Goal: Task Accomplishment & Management: Use online tool/utility

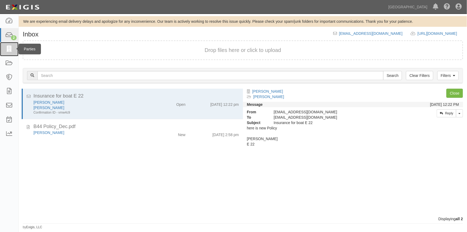
click at [6, 47] on icon at bounding box center [9, 49] width 8 height 6
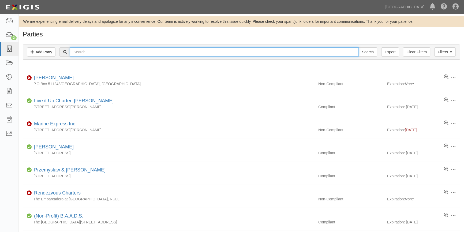
click at [78, 51] on input "text" at bounding box center [214, 51] width 289 height 9
type input "city of south san fran"
click at [358, 47] on input "Search" at bounding box center [367, 51] width 19 height 9
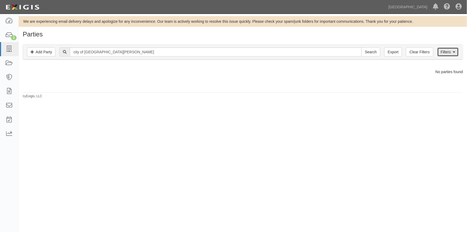
click at [444, 54] on link "Filters" at bounding box center [448, 51] width 21 height 9
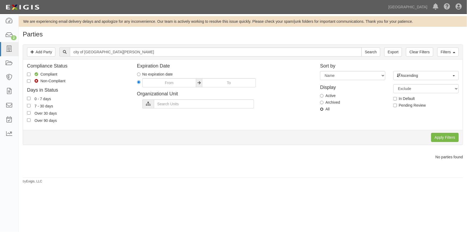
click at [323, 109] on input "All" at bounding box center [321, 108] width 3 height 3
radio input "true"
click at [436, 136] on input "Apply Filters" at bounding box center [446, 137] width 28 height 9
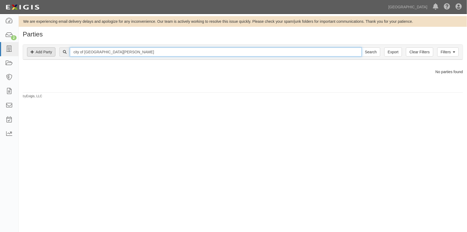
drag, startPoint x: 120, startPoint y: 54, endPoint x: 51, endPoint y: 50, distance: 69.7
click at [51, 50] on div "Filters Add Party Clear Filters Export city of south san fran Search Filters" at bounding box center [243, 52] width 440 height 15
type input "pooled liab"
click at [362, 47] on input "Search" at bounding box center [371, 51] width 19 height 9
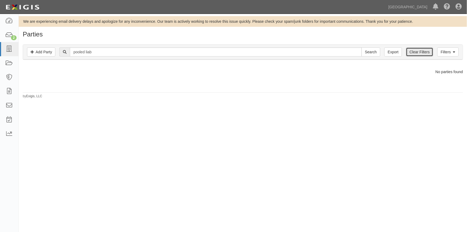
click at [418, 54] on link "Clear Filters" at bounding box center [419, 51] width 27 height 9
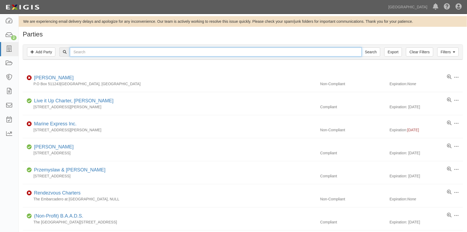
drag, startPoint x: 0, startPoint y: 0, endPoint x: 100, endPoint y: 54, distance: 114.0
click at [100, 54] on input "text" at bounding box center [216, 51] width 292 height 9
type input "pooled"
click at [358, 47] on input "Search" at bounding box center [367, 51] width 19 height 9
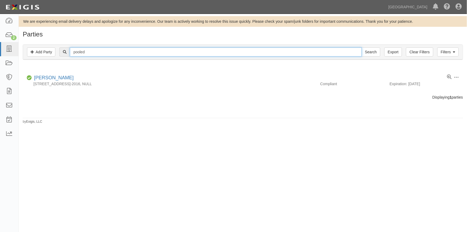
drag, startPoint x: 92, startPoint y: 50, endPoint x: 56, endPoint y: 51, distance: 35.9
click at [56, 51] on div "pooled Search" at bounding box center [243, 51] width 432 height 9
type input "city of"
click at [362, 47] on input "Search" at bounding box center [371, 51] width 19 height 9
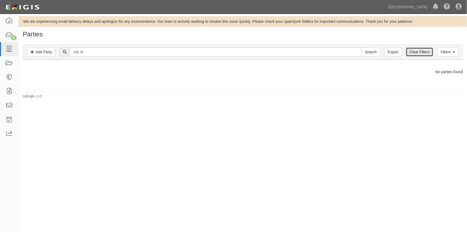
click at [415, 53] on link "Clear Filters" at bounding box center [419, 51] width 27 height 9
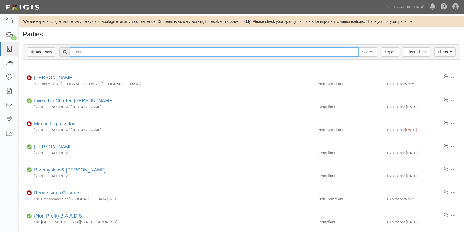
drag, startPoint x: 0, startPoint y: 0, endPoint x: 90, endPoint y: 52, distance: 103.9
click at [90, 52] on input "text" at bounding box center [214, 51] width 289 height 9
type input "young community"
click at [358, 47] on input "Search" at bounding box center [367, 51] width 19 height 9
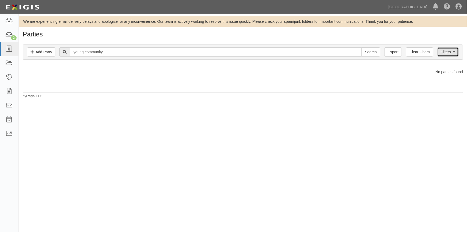
click at [456, 54] on link "Filters" at bounding box center [448, 51] width 21 height 9
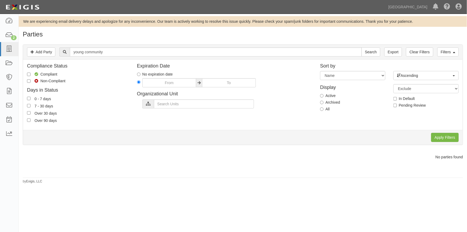
click at [324, 109] on label "All" at bounding box center [325, 108] width 10 height 5
click at [324, 109] on input "All" at bounding box center [321, 108] width 3 height 3
radio input "true"
click at [436, 136] on input "Apply Filters" at bounding box center [446, 137] width 28 height 9
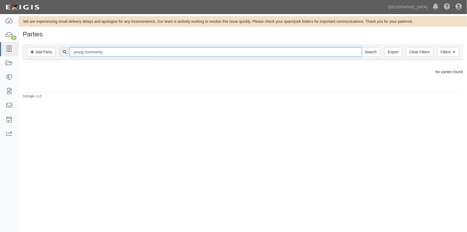
click at [111, 53] on input "young community" at bounding box center [216, 51] width 292 height 9
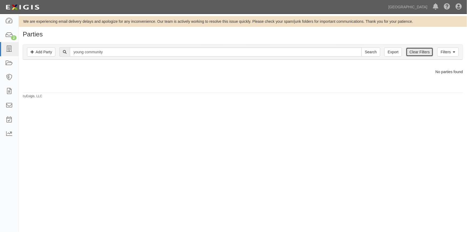
click at [413, 53] on link "Clear Filters" at bounding box center [419, 51] width 27 height 9
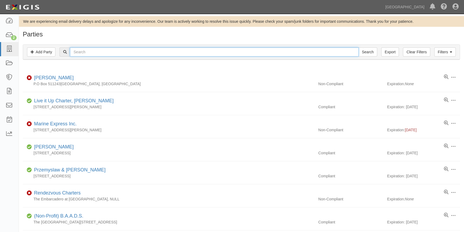
click at [103, 54] on input "text" at bounding box center [214, 51] width 289 height 9
type input "[GEOGRAPHIC_DATA]"
click at [358, 47] on input "Search" at bounding box center [367, 51] width 19 height 9
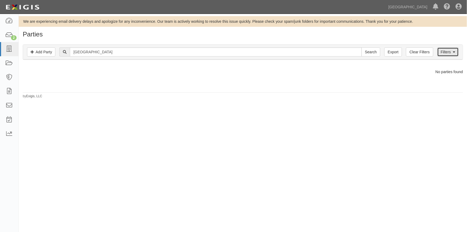
click at [448, 55] on link "Filters" at bounding box center [448, 51] width 21 height 9
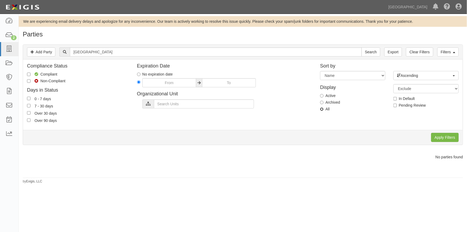
click at [322, 107] on input "All" at bounding box center [321, 108] width 3 height 3
radio input "true"
click at [449, 138] on input "Apply Filters" at bounding box center [446, 137] width 28 height 9
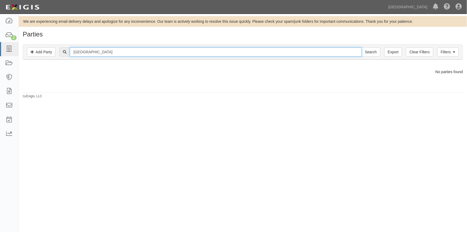
drag, startPoint x: 97, startPoint y: 51, endPoint x: 64, endPoint y: 52, distance: 33.0
click at [64, 52] on div "hillsboro Search" at bounding box center [219, 51] width 321 height 9
type input "town of"
click at [362, 47] on input "Search" at bounding box center [371, 51] width 19 height 9
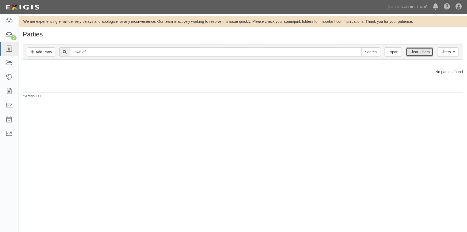
click at [410, 52] on link "Clear Filters" at bounding box center [419, 51] width 27 height 9
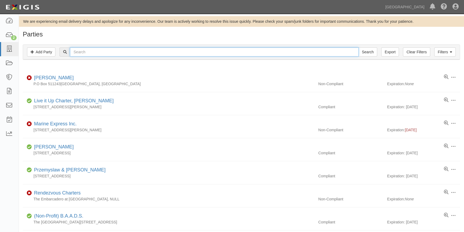
click at [87, 53] on input "text" at bounding box center [214, 51] width 289 height 9
type input "town of"
click at [358, 47] on input "Search" at bounding box center [367, 51] width 19 height 9
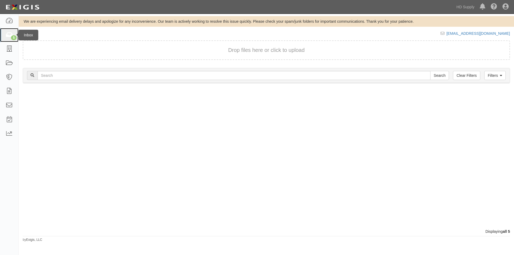
click at [10, 34] on icon at bounding box center [9, 35] width 8 height 6
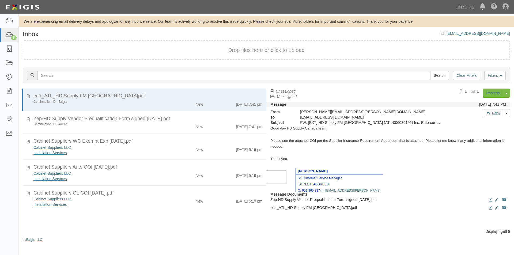
click at [21, 150] on div "cert_ATL_HD Supply FM [GEOGRAPHIC_DATA]pdf Confirmation ID - 4akjra New [DATE] …" at bounding box center [143, 159] width 248 height 140
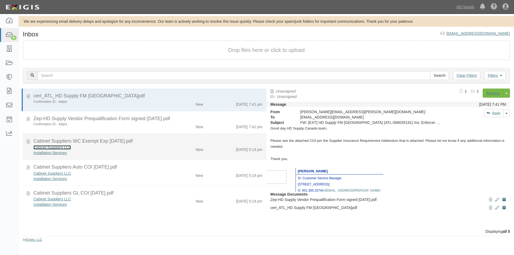
click at [38, 197] on link "Cabinet Suppliers LLC" at bounding box center [52, 199] width 38 height 4
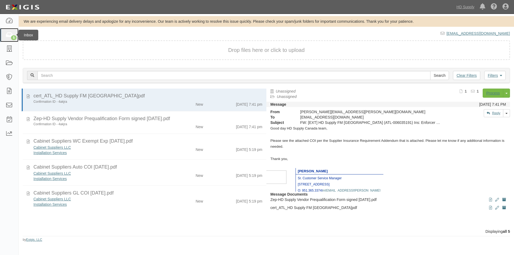
click at [9, 36] on icon at bounding box center [9, 35] width 8 height 6
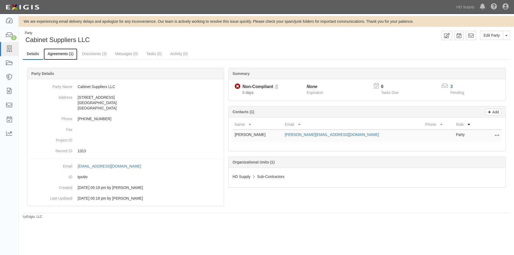
click at [56, 57] on link "Agreements (1)" at bounding box center [61, 54] width 34 height 12
click at [9, 37] on icon at bounding box center [9, 35] width 8 height 6
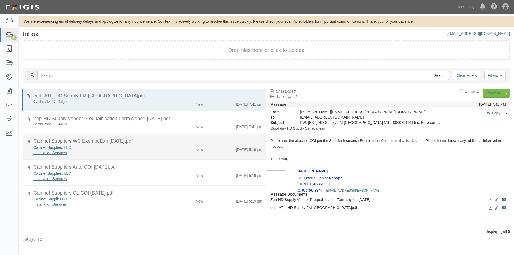
click at [119, 197] on div "Cabinet Suppliers LLC" at bounding box center [98, 199] width 130 height 5
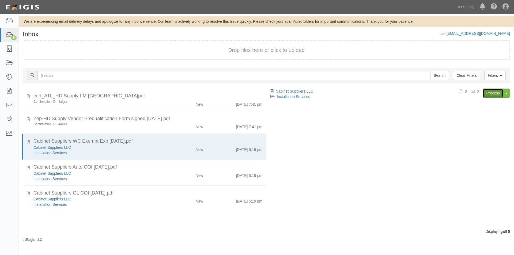
click at [489, 95] on link "Process" at bounding box center [493, 93] width 21 height 9
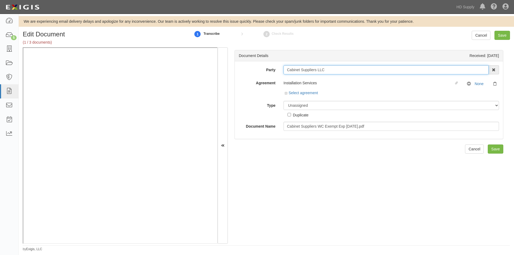
drag, startPoint x: 332, startPoint y: 69, endPoint x: 282, endPoint y: 70, distance: 50.1
click at [282, 70] on div "Cabinet Suppliers LLC 1888 MILLS 1888 MILLS - IMPORT 2 PATRICIA 12 2XL CORPORAT…" at bounding box center [392, 69] width 224 height 9
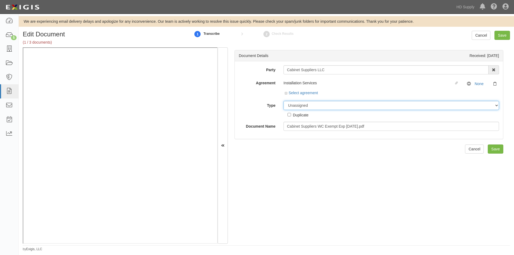
click at [296, 108] on select "Unassigned Binder Cancellation Notice Certificate Contract Endorsement Insuranc…" at bounding box center [392, 105] width 216 height 9
select select "CertificateDetail"
click at [284, 101] on select "Unassigned Binder Cancellation Notice Certificate Contract Endorsement Insuranc…" at bounding box center [392, 105] width 216 height 9
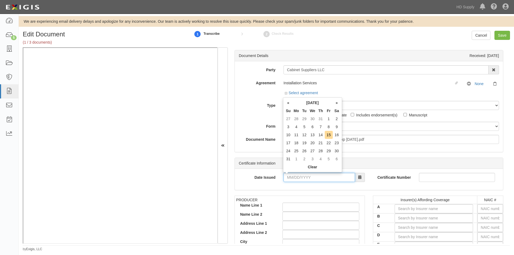
click at [302, 177] on input "Date Issued" at bounding box center [320, 177] width 72 height 9
click at [328, 134] on td "15" at bounding box center [329, 135] width 8 height 8
type input "08/15/2025"
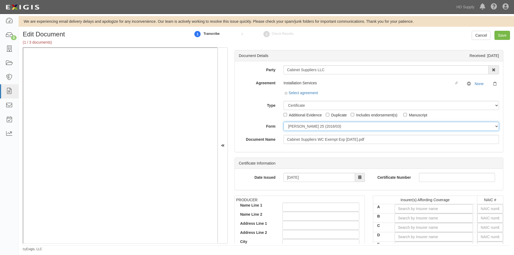
click at [322, 130] on select "ACORD 25 (2016/03) ACORD 101 ACORD 855 NY (2014/05) General" at bounding box center [392, 126] width 216 height 9
select select "GeneralFormDetail"
click at [284, 122] on select "ACORD 25 (2016/03) ACORD 101 ACORD 855 NY (2014/05) General" at bounding box center [392, 126] width 216 height 9
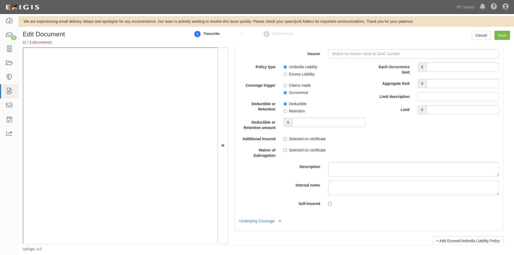
scroll to position [1232, 0]
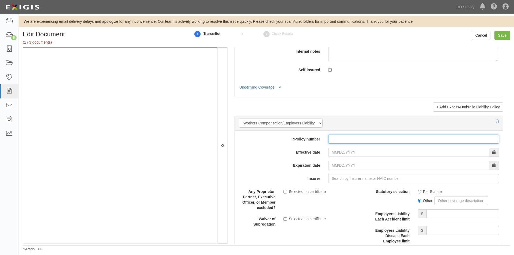
paste input "873495190"
type input "873495190"
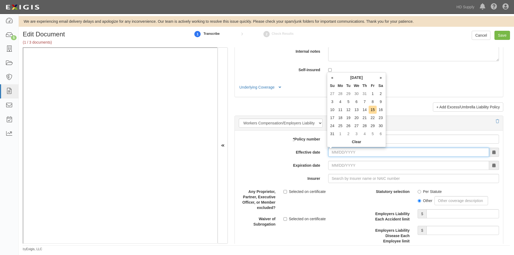
click at [345, 155] on input "Effective date" at bounding box center [408, 152] width 161 height 9
click at [374, 112] on td "15" at bounding box center [373, 110] width 8 height 8
type input "08/15/2025"
type input "08/15/2026"
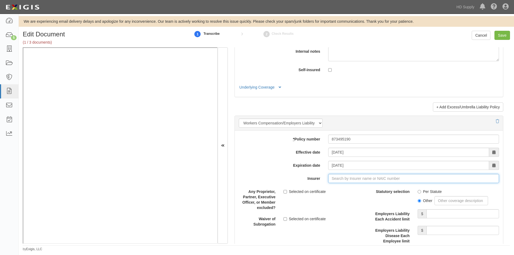
click at [337, 178] on input "Insurer" at bounding box center [413, 178] width 171 height 9
click at [338, 178] on input "Insurer" at bounding box center [413, 178] width 171 height 9
type input "7710 Insurance Company (15742) A VIII Rating"
type input "7"
type input "7162027"
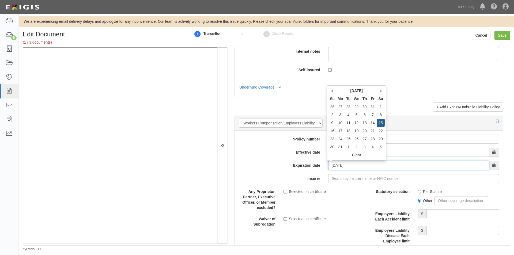
click at [355, 167] on input "08/15/2026" at bounding box center [408, 165] width 161 height 9
drag, startPoint x: 355, startPoint y: 167, endPoint x: 325, endPoint y: 168, distance: 30.3
click at [325, 168] on div "08/15/2026" at bounding box center [413, 165] width 179 height 9
type input "07/16/2027"
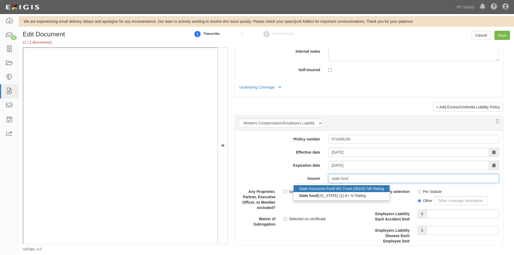
click at [339, 190] on div "State Insurance Fund WC Fund (36102) NR Rating" at bounding box center [342, 188] width 96 height 7
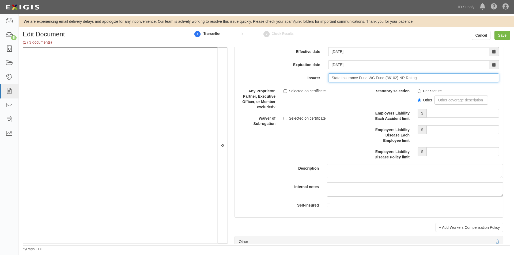
scroll to position [1336, 0]
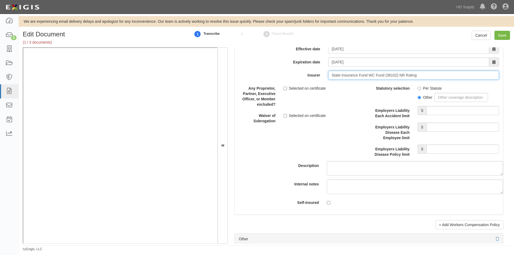
type input "State Insurance Fund WC Fund (36102) NR Rating"
click at [418, 89] on input "Per Statute" at bounding box center [419, 88] width 3 height 3
radio input "true"
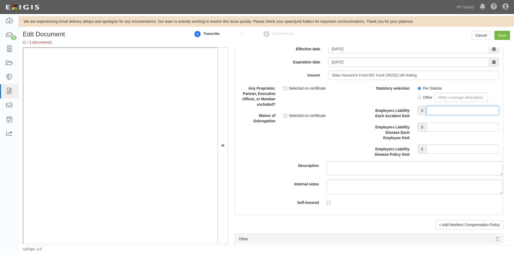
click at [443, 112] on input "Employers Liability Each Accident limit" at bounding box center [463, 110] width 73 height 9
type input "1,000,000"
click at [441, 126] on input "Employers Liability Disease Each Employee limit" at bounding box center [463, 127] width 73 height 9
type input "1,000,000"
click at [437, 149] on input "Employers Liability Disease Policy limit" at bounding box center [463, 149] width 73 height 9
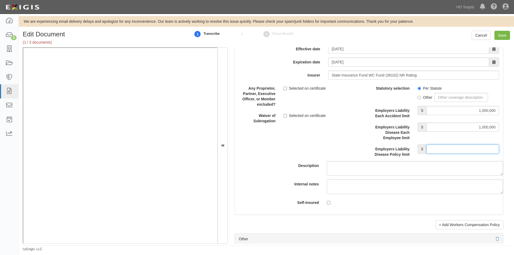
type input "1,000,000"
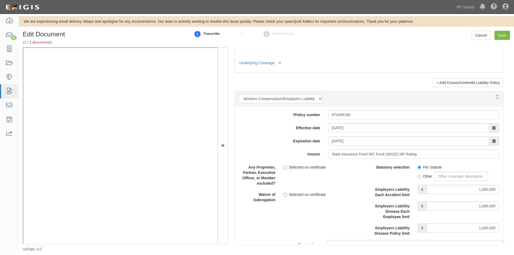
scroll to position [1254, 0]
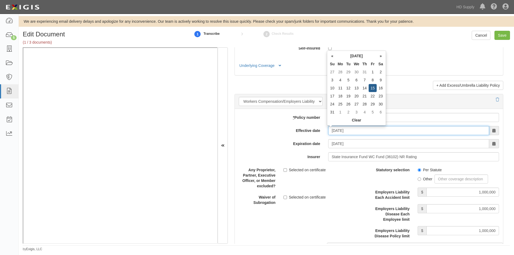
drag, startPoint x: 355, startPoint y: 132, endPoint x: 317, endPoint y: 133, distance: 38.6
click at [317, 133] on div "Effective date 08/15/2025" at bounding box center [369, 130] width 268 height 9
type input "07/16/2025"
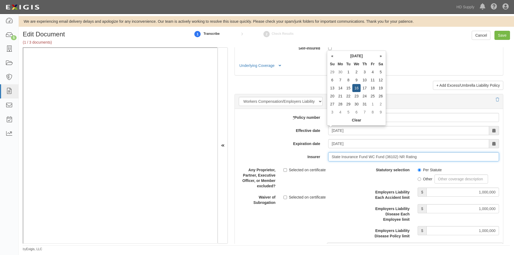
type input "07/16/2027"
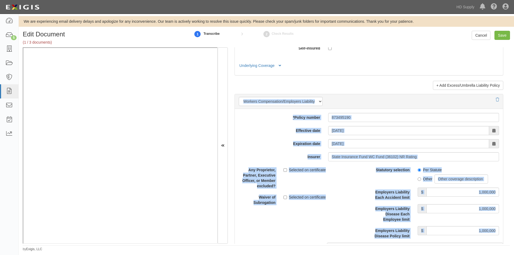
drag, startPoint x: 511, startPoint y: 182, endPoint x: 513, endPoint y: 75, distance: 107.2
click at [514, 68] on div "Edit Document (1 / 3 documents) 1 Transcribe 2 Check Results Cancel Save Docume…" at bounding box center [267, 141] width 496 height 221
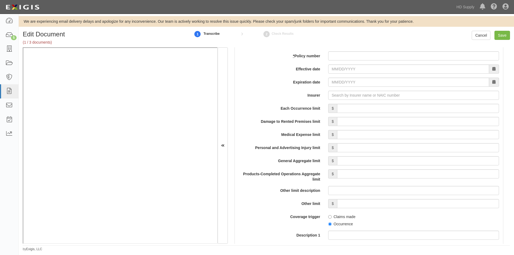
scroll to position [0, 0]
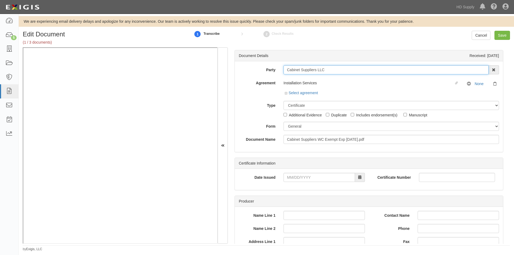
drag, startPoint x: 319, startPoint y: 70, endPoint x: 283, endPoint y: 69, distance: 35.9
click at [284, 69] on input "Cabinet Suppliers LLC" at bounding box center [386, 69] width 205 height 9
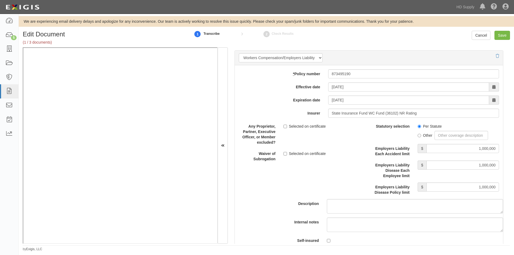
scroll to position [1344, 0]
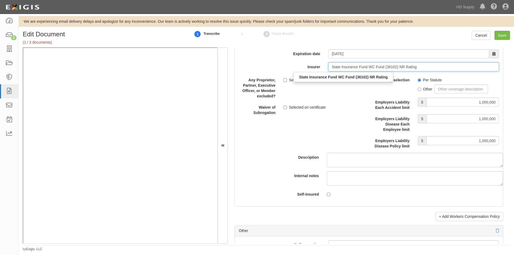
click at [440, 66] on input "State Insurance Fund WC Fund (36102) NR Rating" at bounding box center [413, 66] width 171 height 9
drag, startPoint x: 433, startPoint y: 68, endPoint x: 327, endPoint y: 73, distance: 106.2
click at [328, 72] on span "State Insurance Fund WC Fund (36102) NR Rating State Insurance Fund WC Fund (36…" at bounding box center [413, 66] width 171 height 9
type input "d"
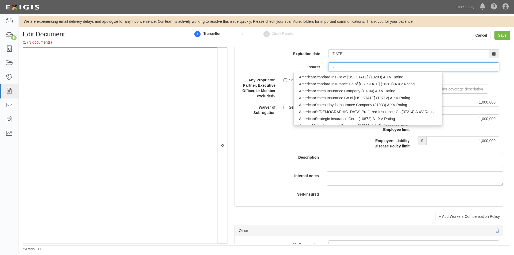
type input "s"
type input "c"
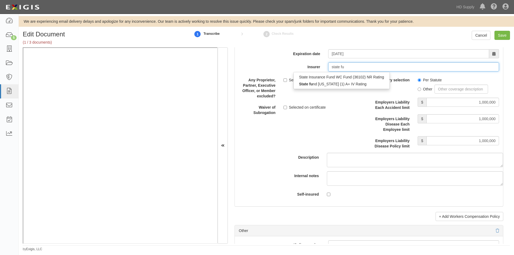
scroll to position [0, 0]
click at [356, 73] on div "State Insurance Fund WC Fund (36102) NR Rating State fun d california (1) A+ IV…" at bounding box center [342, 80] width 96 height 17
click at [355, 76] on div "State Insurance Fund WC Fund (36102) NR Rating" at bounding box center [342, 77] width 96 height 7
type input "State Insurance Fund WC Fund (36102) NR Rating"
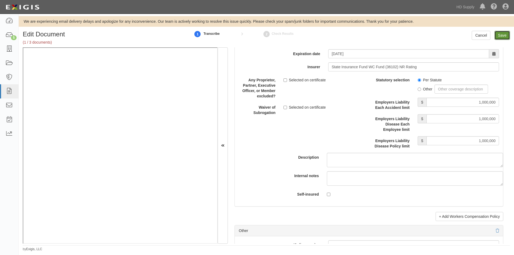
click at [505, 35] on input "Save" at bounding box center [503, 35] width 16 height 9
type input "1000000"
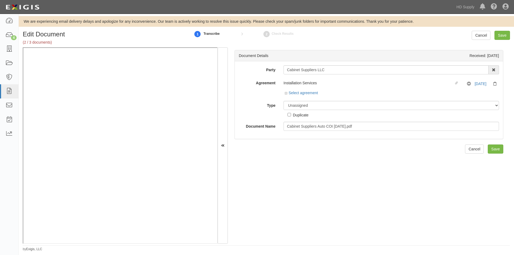
click at [319, 110] on div "Unassigned Binder Cancellation Notice Certificate Contract Endorsement Insuranc…" at bounding box center [392, 109] width 224 height 17
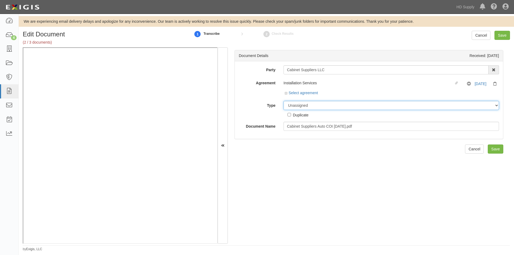
click at [319, 108] on select "Unassigned Binder Cancellation Notice Certificate Contract Endorsement Insuranc…" at bounding box center [392, 105] width 216 height 9
select select "CertificateDetail"
click at [284, 101] on select "Unassigned Binder Cancellation Notice Certificate Contract Endorsement Insuranc…" at bounding box center [392, 105] width 216 height 9
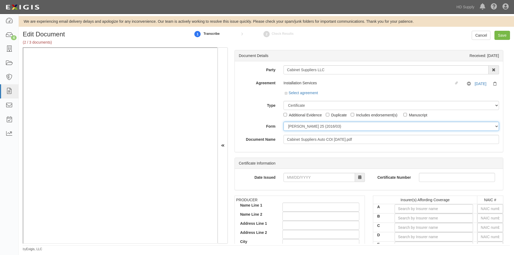
click at [301, 124] on select "ACORD 25 (2016/03) ACORD 101 ACORD 855 NY (2014/05) General" at bounding box center [392, 126] width 216 height 9
select select "GeneralFormDetail"
click at [284, 122] on select "ACORD 25 (2016/03) ACORD 101 ACORD 855 NY (2014/05) General" at bounding box center [392, 126] width 216 height 9
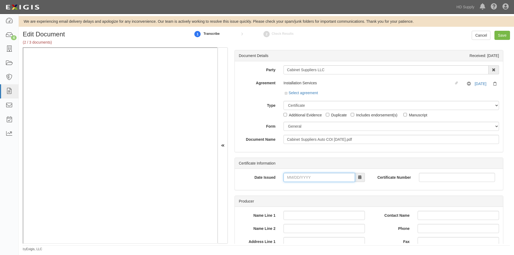
click at [295, 175] on input "Date Issued" at bounding box center [320, 177] width 72 height 9
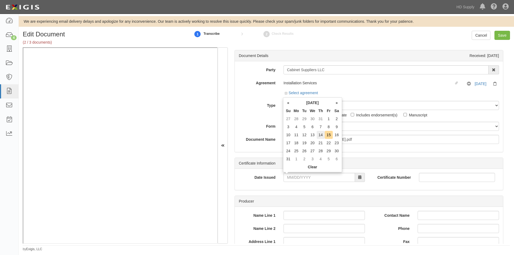
click at [319, 136] on td "14" at bounding box center [321, 135] width 8 height 8
type input "08/14/2025"
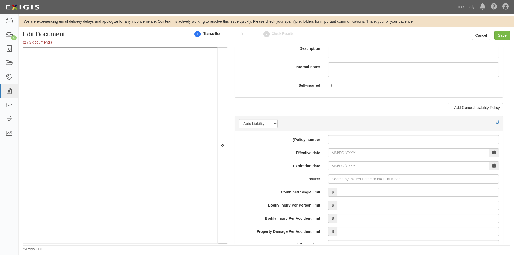
scroll to position [670, 0]
paste input "P79 4791-A08-59B"
type input "P79 4791-A08-59B"
click at [352, 142] on input "P79 4791-A08-59B" at bounding box center [413, 139] width 171 height 9
click at [351, 151] on input "Effective date" at bounding box center [408, 152] width 161 height 9
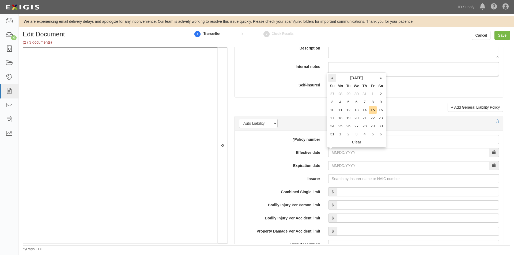
click at [331, 79] on th "«" at bounding box center [332, 78] width 8 height 8
click at [350, 102] on td "8" at bounding box center [348, 102] width 8 height 8
type input "07/08/2025"
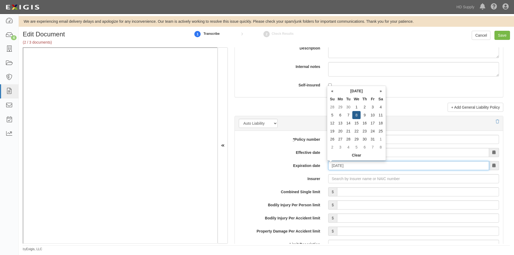
click at [335, 165] on input "07/08/2026" at bounding box center [408, 165] width 161 height 9
type input "01/10/8026"
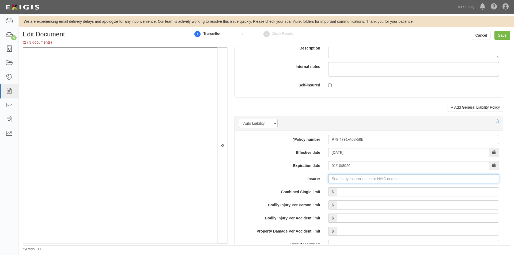
click at [336, 179] on input "Insurer" at bounding box center [413, 178] width 171 height 9
click at [331, 177] on input "Insurer" at bounding box center [413, 178] width 171 height 9
type input "21st Century Advantage Insurance Company (25232) NR Rating"
type input "2"
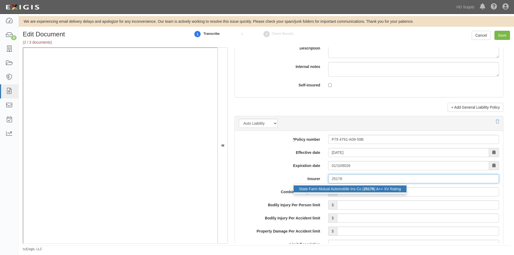
click at [328, 188] on div "State Farm Mutual Automobile Ins Co ( 25178 ) A++ XV Rating" at bounding box center [350, 189] width 113 height 7
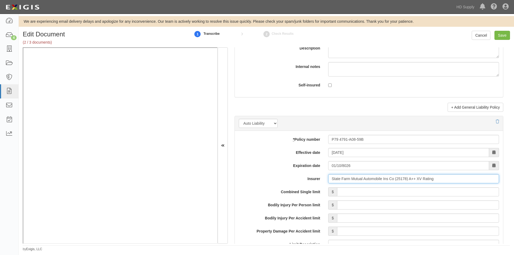
type input "State Farm Mutual Automobile Ins Co (25178) A++ XV Rating"
click at [359, 193] on input "Combined Single limit" at bounding box center [418, 192] width 162 height 9
type input "300,000"
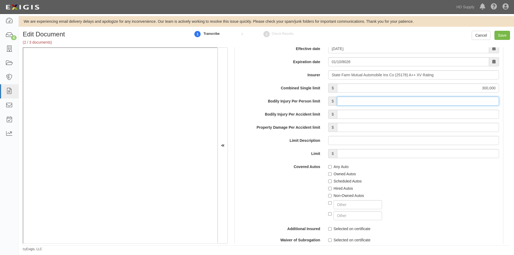
scroll to position [777, 0]
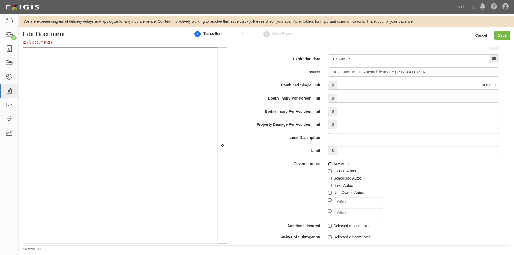
click at [329, 164] on input "Any Auto" at bounding box center [329, 163] width 3 height 3
checkbox input "true"
click at [328, 228] on input "Selected on certificate" at bounding box center [329, 225] width 3 height 3
checkbox input "true"
click at [330, 240] on div "Combined Single limit $ 300,000 Bodily Injury Per Person limit $ Bodily Injury …" at bounding box center [369, 185] width 260 height 209
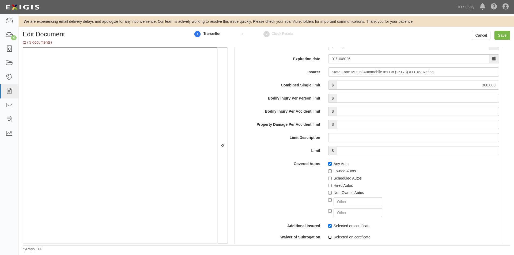
click at [330, 238] on input "Selected on certificate" at bounding box center [329, 237] width 3 height 3
checkbox input "true"
click at [503, 37] on input "Save" at bounding box center [503, 35] width 16 height 9
type input "300000"
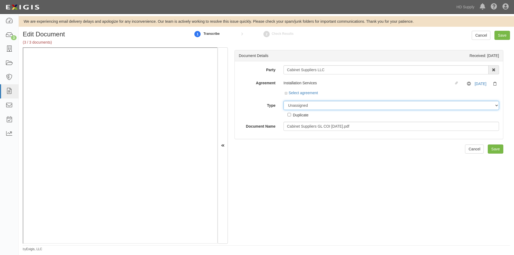
click at [289, 107] on select "Unassigned Binder Cancellation Notice Certificate Contract Endorsement Insuranc…" at bounding box center [392, 105] width 216 height 9
select select "CertificateDetail"
click at [284, 101] on select "Unassigned Binder Cancellation Notice Certificate Contract Endorsement Insuranc…" at bounding box center [392, 105] width 216 height 9
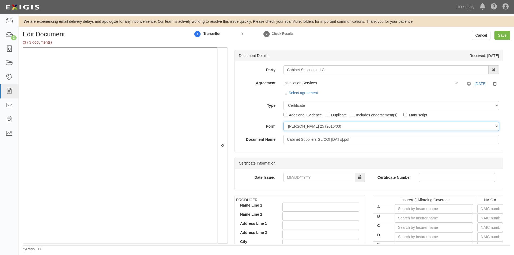
click at [292, 124] on select "ACORD 25 (2016/03) ACORD 101 ACORD 855 NY (2014/05) General" at bounding box center [392, 126] width 216 height 9
select select "GeneralFormDetail"
click at [284, 122] on select "ACORD 25 (2016/03) ACORD 101 ACORD 855 NY (2014/05) General" at bounding box center [392, 126] width 216 height 9
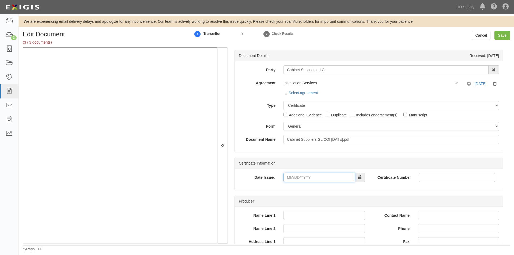
click at [301, 175] on input "Date Issued" at bounding box center [320, 177] width 72 height 9
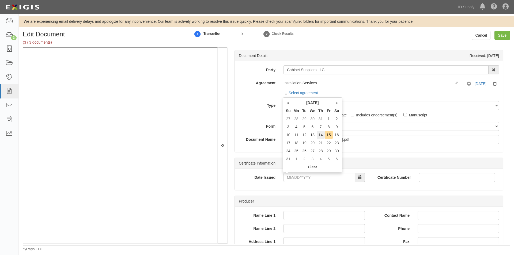
click at [321, 135] on td "14" at bounding box center [321, 135] width 8 height 8
type input "08/14/2025"
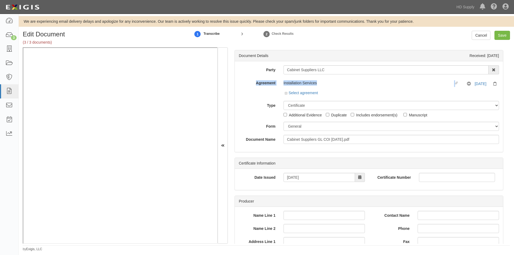
drag, startPoint x: 510, startPoint y: 67, endPoint x: 510, endPoint y: 77, distance: 9.7
click at [510, 77] on div "Edit Document (3 / 3 documents) 1 Transcribe 2 Check Results Cancel Save Docume…" at bounding box center [267, 141] width 496 height 221
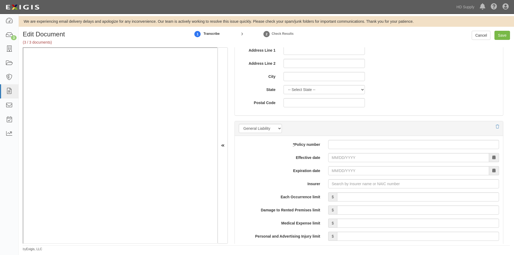
scroll to position [385, 0]
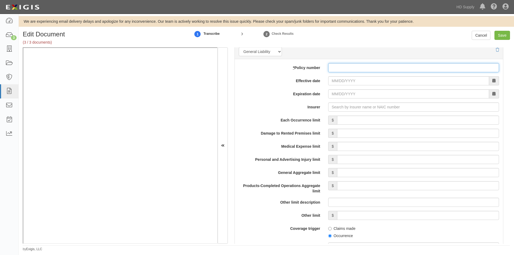
paste input "21 SBM BU7PT4"
type input "21 SBM BU7PT4"
click at [337, 84] on input "Effective date" at bounding box center [408, 80] width 161 height 9
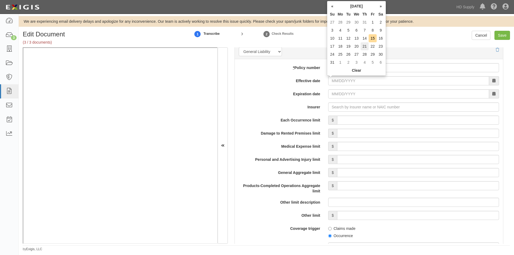
click at [364, 43] on td "21" at bounding box center [365, 46] width 8 height 8
type input "08/21/2025"
type input "[DATE]"
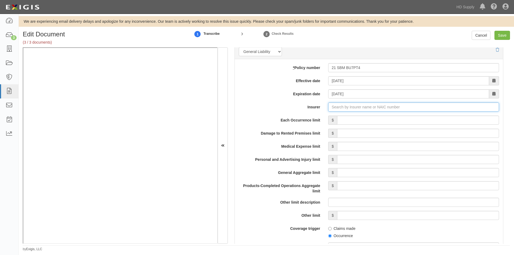
click at [346, 108] on input "Insurer" at bounding box center [413, 107] width 171 height 9
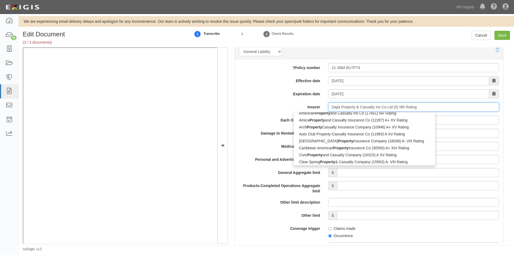
scroll to position [74, 0]
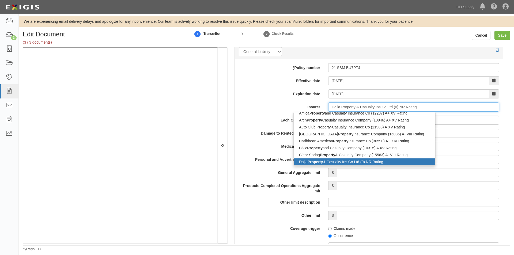
click at [352, 104] on input "Dajia Property & Casualty Ins Co Ltd (0) NR Rating" at bounding box center [413, 107] width 171 height 9
drag, startPoint x: 418, startPoint y: 105, endPoint x: 325, endPoint y: 114, distance: 93.1
click at [328, 112] on span "Dajia Property & Casualty Ins Co Ltd (0) NR Rating property ACE Property and Ca…" at bounding box center [413, 107] width 171 height 9
drag, startPoint x: 432, startPoint y: 106, endPoint x: 323, endPoint y: 108, distance: 109.3
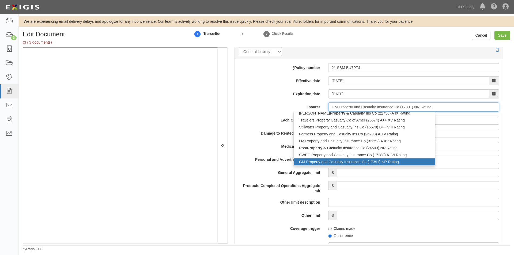
click at [323, 108] on div "Insurer GM Property and Casualty Insurance Co (17391) NR Rating property & cas …" at bounding box center [369, 107] width 268 height 9
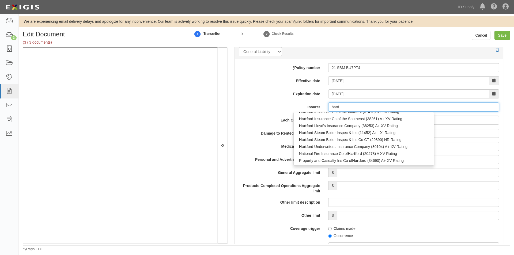
scroll to position [47, 0]
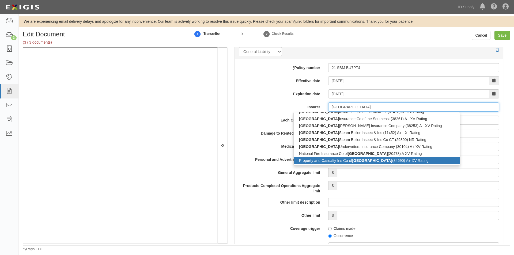
click at [321, 163] on div "Property and Casualty Ins Co of Hartford (34690) A+ XV Rating" at bounding box center [377, 160] width 166 height 7
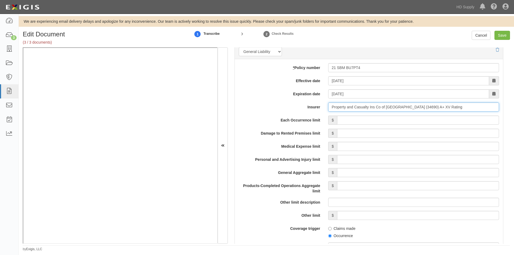
type input "Property and Casualty Ins Co of Hartford (34690) A+ XV Rating"
click at [406, 121] on input "Each Occurrence limit" at bounding box center [418, 120] width 162 height 9
type input "1,000,000"
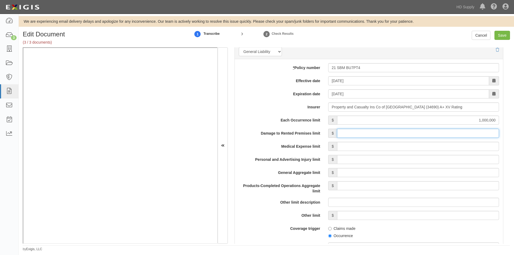
click at [429, 135] on input "Damage to Rented Premises limit" at bounding box center [418, 133] width 162 height 9
type input "1,000,000"
click at [435, 146] on input "Medical Expense limit" at bounding box center [418, 146] width 162 height 9
type input "10,000"
click at [443, 161] on input "Personal and Advertising Injury limit" at bounding box center [418, 159] width 162 height 9
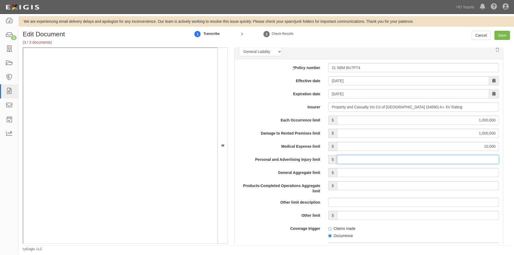
type input "1,000,000"
click at [449, 175] on input "General Aggregate limit" at bounding box center [418, 172] width 162 height 9
type input "2,000,000"
click at [448, 187] on input "Products-Completed Operations Aggregate limit" at bounding box center [418, 185] width 162 height 9
type input "2,000,000"
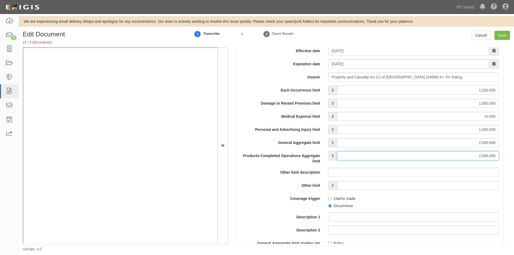
scroll to position [492, 0]
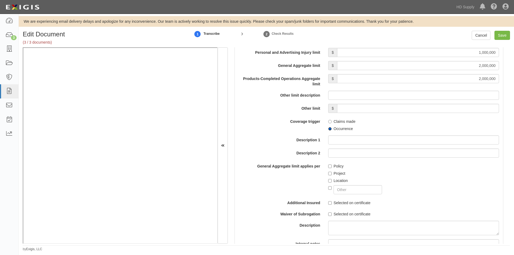
click at [330, 129] on input "Occurrence" at bounding box center [329, 128] width 3 height 3
radio input "true"
click at [330, 167] on input "Policy" at bounding box center [329, 166] width 3 height 3
checkbox input "true"
click at [499, 34] on input "Save" at bounding box center [503, 35] width 16 height 9
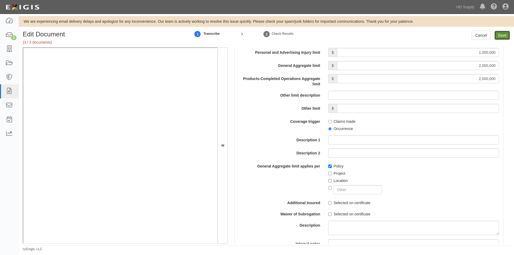
type input "1000000"
type input "10000"
type input "1000000"
type input "2000000"
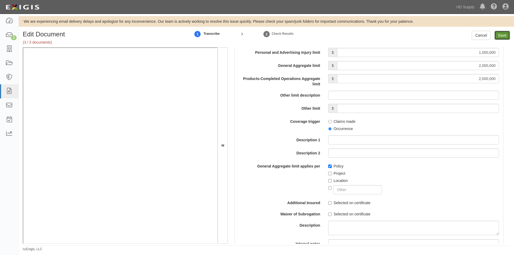
type input "2000000"
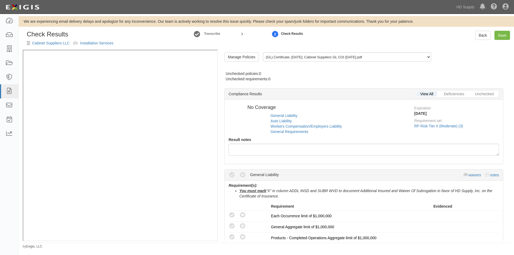
radio input "true"
radio input "false"
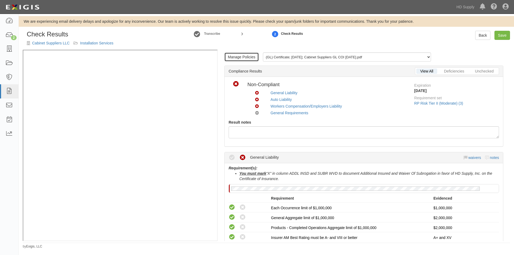
click at [249, 59] on link "Manage Policies" at bounding box center [241, 57] width 35 height 9
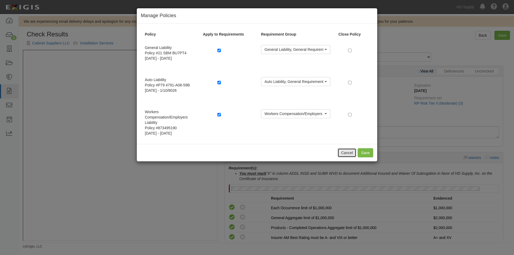
click at [343, 151] on button "Cancel" at bounding box center [347, 152] width 19 height 9
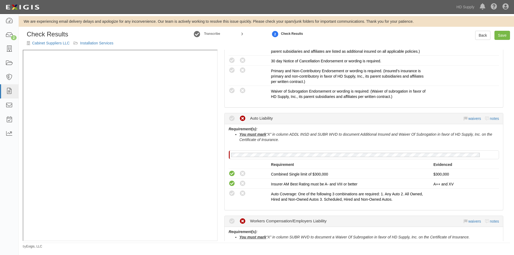
scroll to position [206, 0]
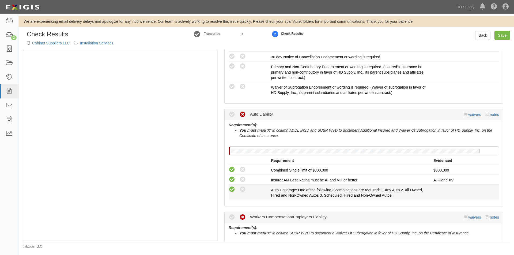
click at [230, 187] on icon at bounding box center [232, 189] width 7 height 7
radio input "true"
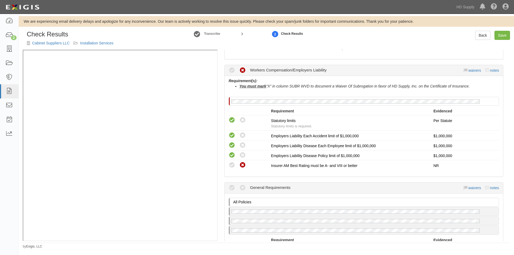
scroll to position [363, 0]
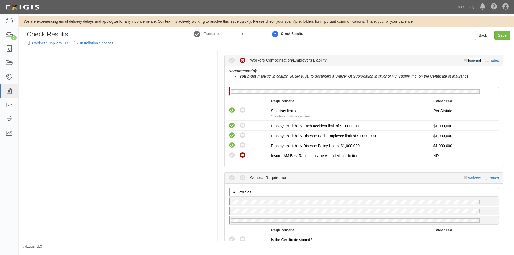
click at [470, 61] on link "waivers" at bounding box center [475, 60] width 13 height 4
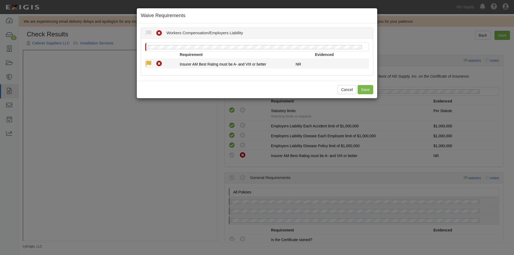
click at [148, 63] on icon at bounding box center [148, 64] width 7 height 7
radio input "true"
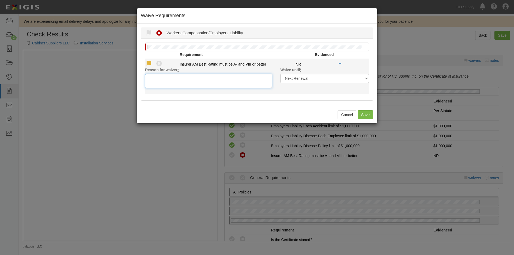
click at [171, 83] on textarea "Reason for waiver *" at bounding box center [208, 81] width 127 height 14
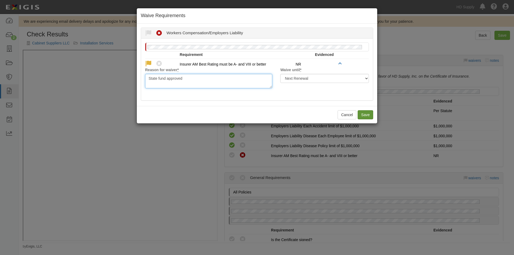
type textarea "State fund approved"
click at [372, 118] on button "Save" at bounding box center [366, 114] width 16 height 9
radio input "true"
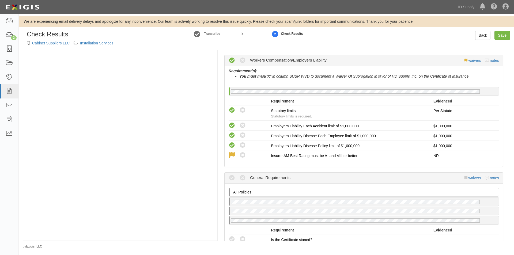
scroll to position [470, 0]
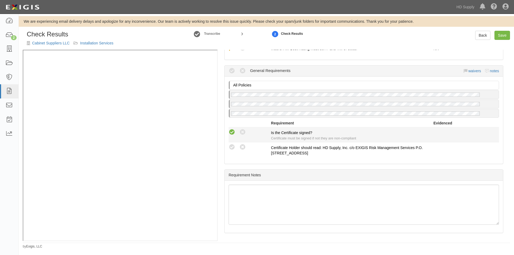
click at [230, 131] on icon at bounding box center [232, 132] width 7 height 7
radio input "true"
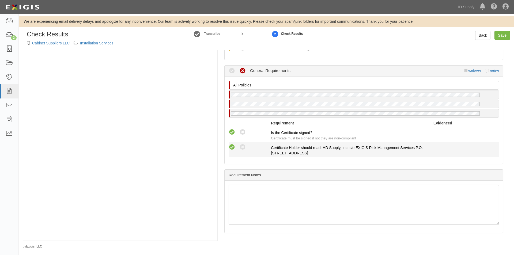
click at [231, 147] on icon at bounding box center [232, 147] width 7 height 7
radio input "true"
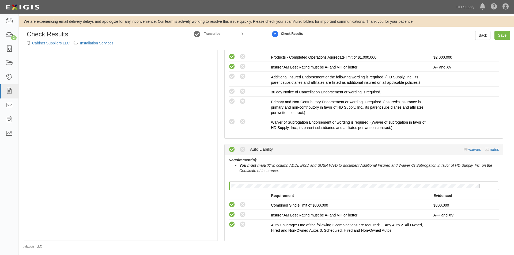
scroll to position [167, 0]
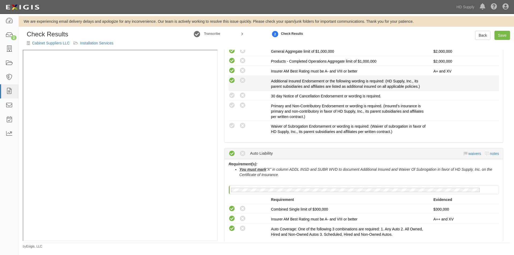
click at [230, 81] on icon at bounding box center [232, 80] width 7 height 7
radio input "true"
click at [229, 95] on icon at bounding box center [232, 95] width 7 height 7
radio input "true"
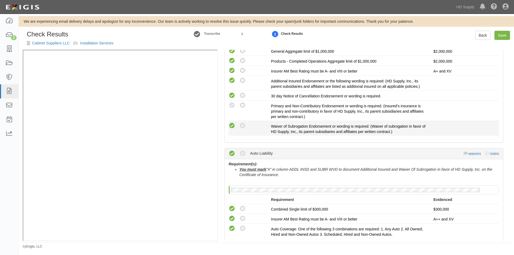
click at [229, 127] on icon at bounding box center [232, 126] width 7 height 7
radio input "true"
click at [252, 129] on div "Compliant Waived: Non-Compliant" at bounding box center [250, 125] width 42 height 7
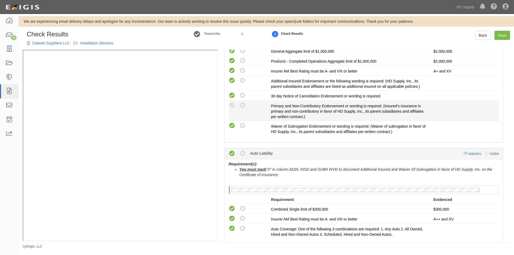
click at [247, 104] on div "Compliant Waived: Non-Compliant" at bounding box center [250, 105] width 42 height 7
click at [245, 104] on icon at bounding box center [242, 105] width 7 height 7
radio input "true"
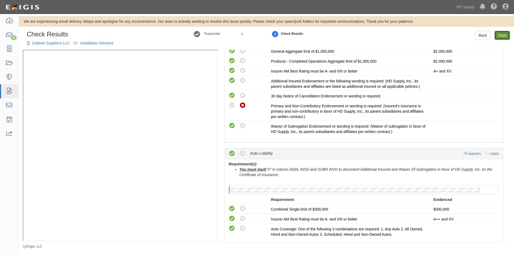
click at [501, 39] on link "Save" at bounding box center [503, 35] width 16 height 9
radio input "true"
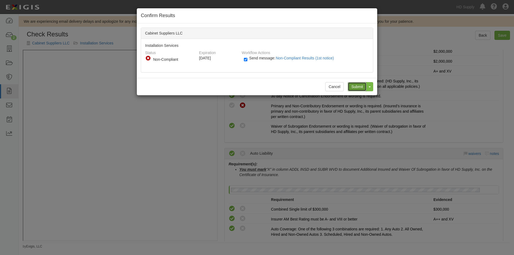
click at [359, 89] on input "Submit" at bounding box center [357, 86] width 19 height 9
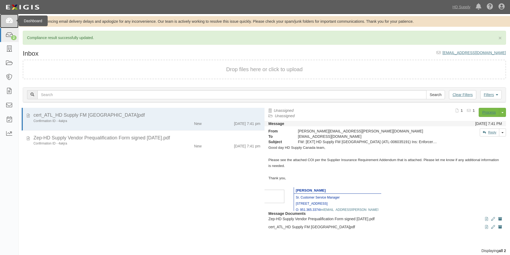
click at [14, 18] on link at bounding box center [9, 21] width 18 height 14
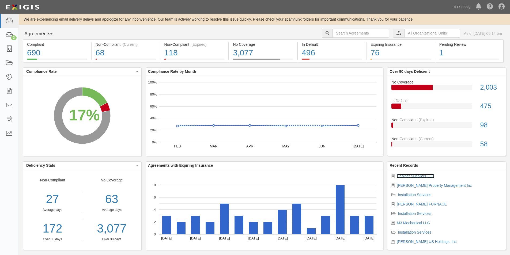
click at [409, 177] on link "Cabinet Suppliers LLC" at bounding box center [416, 176] width 38 height 4
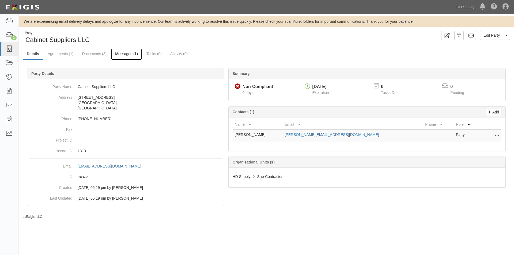
click at [123, 54] on link "Messages (1)" at bounding box center [126, 54] width 31 height 12
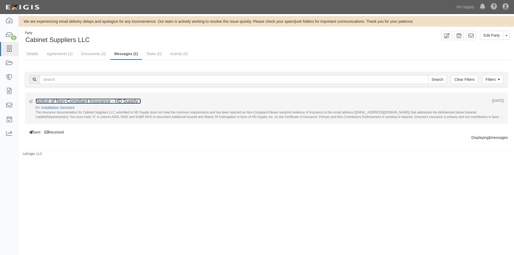
click at [76, 100] on link "Notice of Non-Compliant Insurance - HD Supply -" at bounding box center [88, 101] width 105 height 5
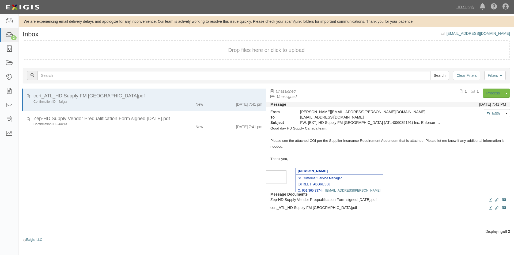
drag, startPoint x: 117, startPoint y: 190, endPoint x: 131, endPoint y: 190, distance: 13.7
click at [122, 190] on div "cert_ATL_HD Supply FM Canada_6035191_1.pdf Confirmation ID - 4akjra New 7/7/25 …" at bounding box center [143, 159] width 248 height 140
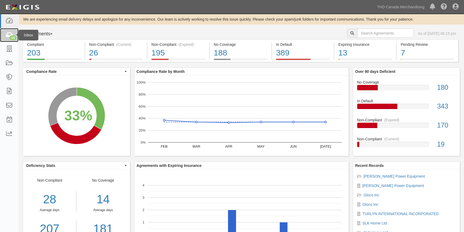
click at [12, 37] on div "14" at bounding box center [12, 37] width 7 height 5
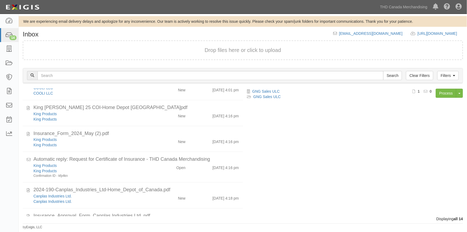
scroll to position [171, 0]
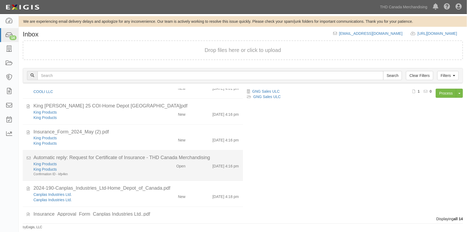
click at [121, 173] on div "Confirmation ID - kfp4kn" at bounding box center [91, 174] width 117 height 5
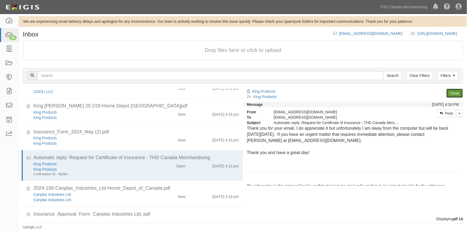
click at [451, 92] on link "Close" at bounding box center [455, 93] width 17 height 9
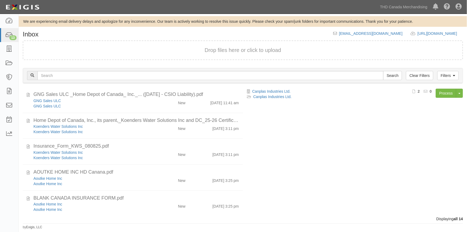
scroll to position [0, 0]
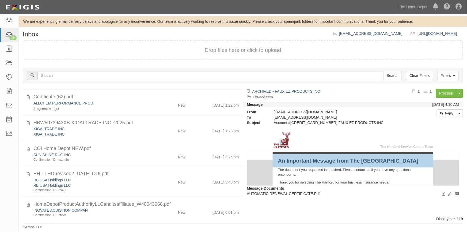
scroll to position [386, 0]
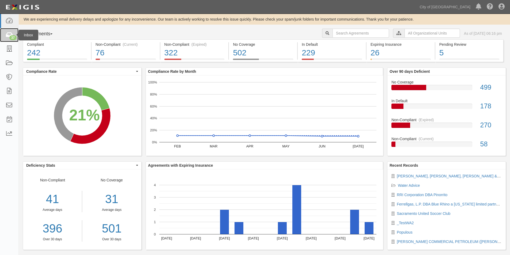
click at [12, 34] on icon at bounding box center [9, 35] width 8 height 6
click at [8, 38] on icon at bounding box center [9, 35] width 8 height 6
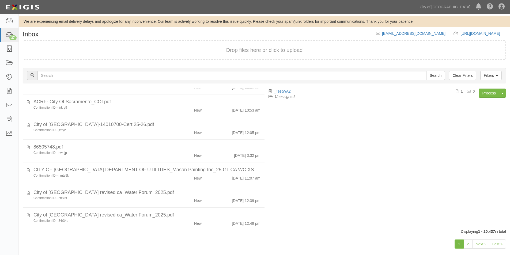
scroll to position [340, 0]
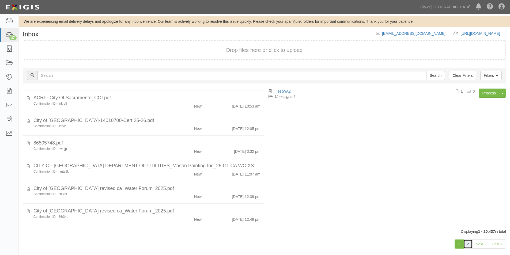
click at [468, 245] on link "2" at bounding box center [468, 244] width 9 height 9
click at [10, 19] on icon at bounding box center [9, 21] width 8 height 6
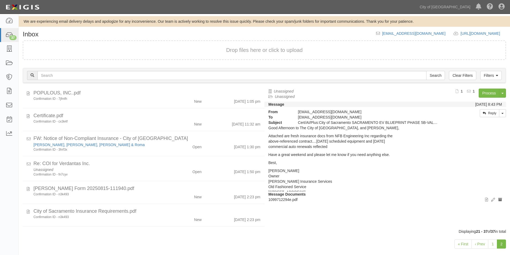
scroll to position [123, 0]
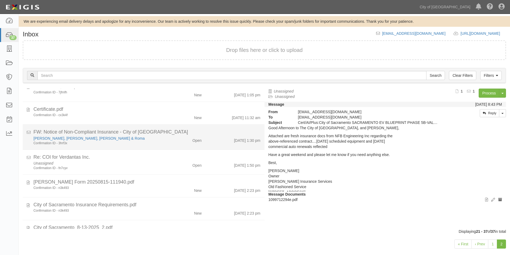
click at [152, 143] on div "Confirmation ID - 3hrf3x" at bounding box center [97, 143] width 129 height 5
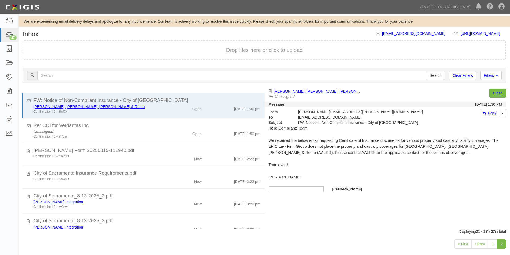
scroll to position [148, 0]
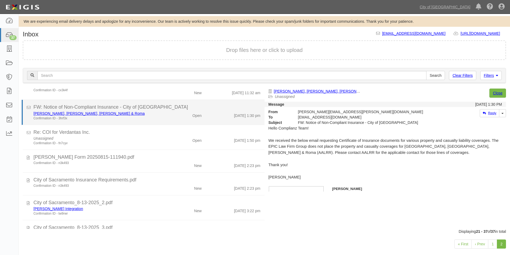
click at [136, 119] on div "Confirmation ID - 3hrf3x" at bounding box center [97, 118] width 129 height 5
click at [91, 113] on link "[PERSON_NAME], [PERSON_NAME], [PERSON_NAME] & Roma" at bounding box center [88, 113] width 111 height 4
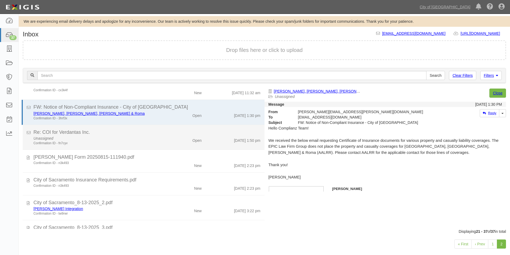
click at [148, 143] on div "Confirmation ID - fn7cyv" at bounding box center [97, 143] width 129 height 5
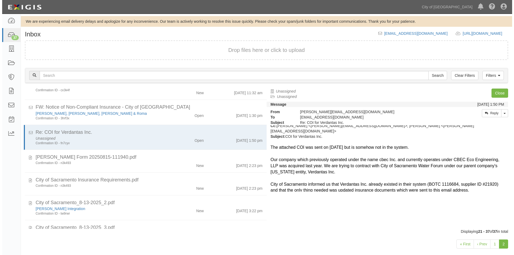
scroll to position [80, 0]
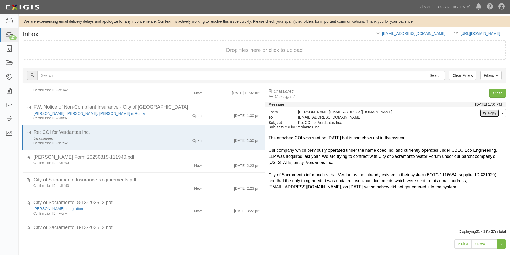
click at [488, 114] on link "Reply" at bounding box center [490, 113] width 20 height 8
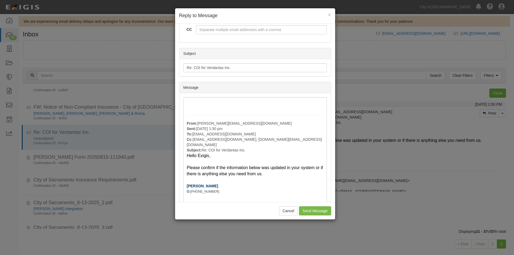
scroll to position [0, 0]
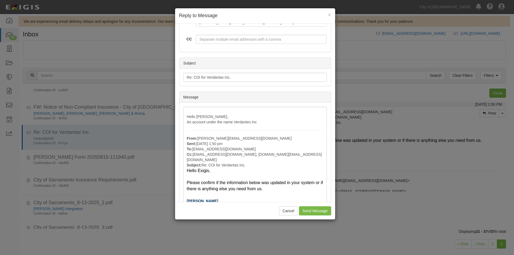
click at [331, 200] on div "Message Details From "Complianz on behalf of City of [GEOGRAPHIC_DATA]" <[EMAIL…" at bounding box center [255, 113] width 160 height 179
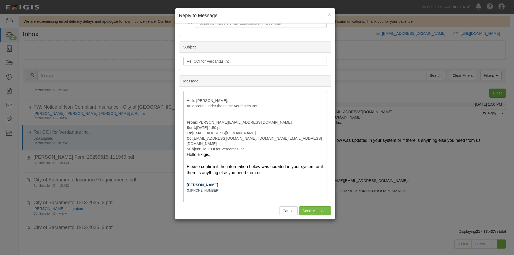
click at [331, 200] on div "Message Details From "Complianz on behalf of City of [GEOGRAPHIC_DATA]" <[EMAIL…" at bounding box center [255, 113] width 160 height 179
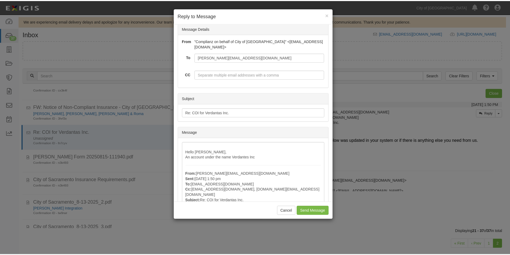
scroll to position [0, 0]
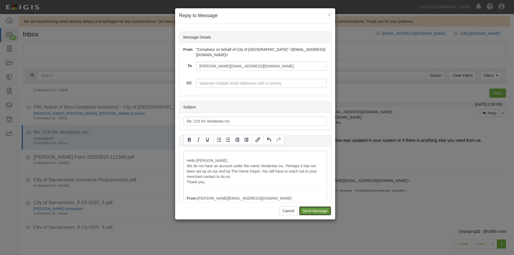
click at [310, 214] on input "Send Message" at bounding box center [315, 211] width 32 height 9
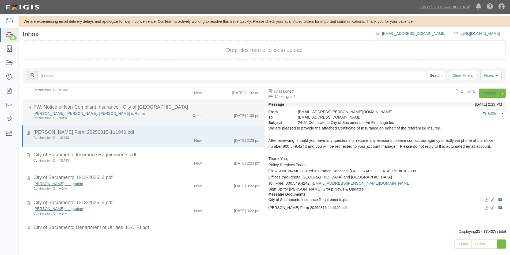
click at [163, 125] on li "FW: Notice of Non-Compliant Insurance - City of [GEOGRAPHIC_DATA] Atkinson, [GE…" at bounding box center [144, 112] width 242 height 25
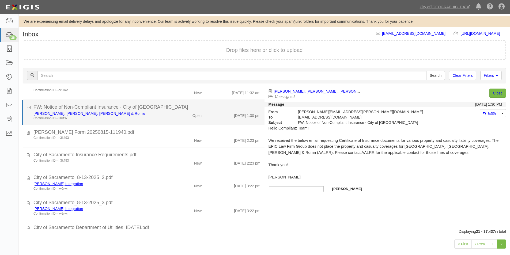
click at [171, 113] on div "Open" at bounding box center [186, 115] width 39 height 8
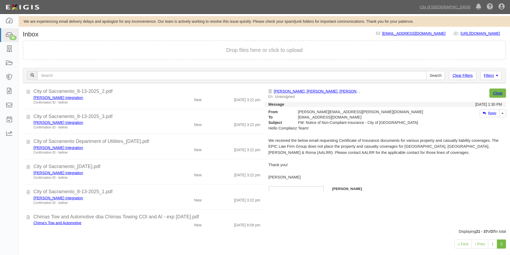
scroll to position [239, 0]
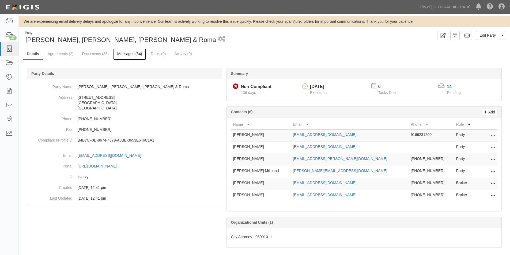
click at [119, 56] on link "Messages (34)" at bounding box center [129, 54] width 33 height 12
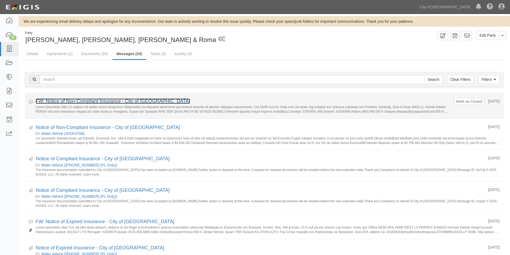
click at [81, 101] on link "FW: Notice of Non-Compliant Insurance - City of [GEOGRAPHIC_DATA]" at bounding box center [113, 101] width 155 height 5
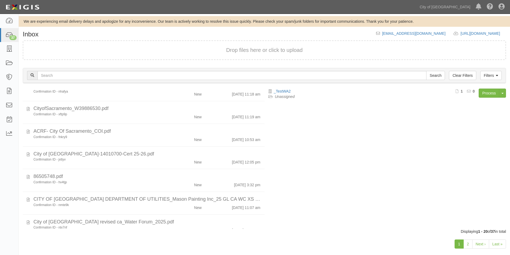
scroll to position [308, 0]
drag, startPoint x: 282, startPoint y: 188, endPoint x: 265, endPoint y: 223, distance: 38.7
click at [265, 223] on div "_TestWA2 Unassigned Process Toggle Document Dropdown Archive Document Delete Do…" at bounding box center [388, 156] width 246 height 135
click at [317, 177] on div "_TestWA2 Unassigned Process Toggle Document Dropdown Archive Document Delete Do…" at bounding box center [388, 156] width 246 height 135
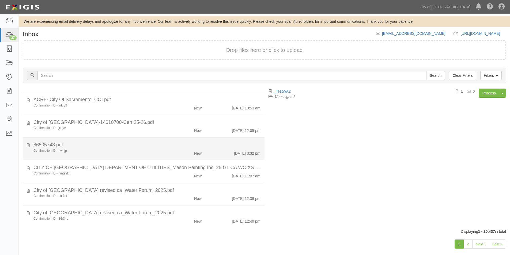
scroll to position [340, 0]
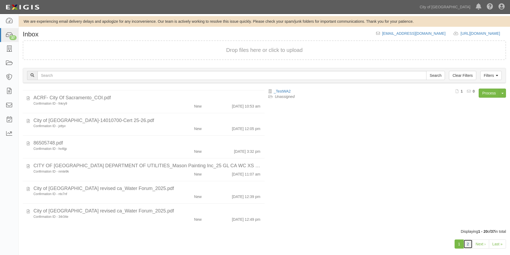
click at [469, 246] on link "2" at bounding box center [468, 244] width 9 height 9
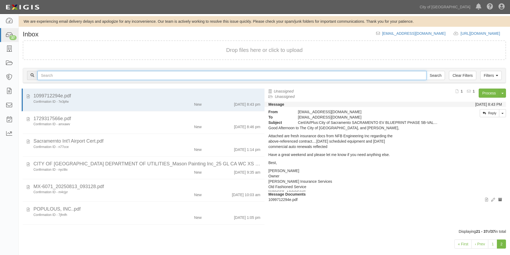
click at [93, 75] on input "text" at bounding box center [232, 75] width 389 height 9
type input "[PERSON_NAME]"
click at [426, 71] on input "Search" at bounding box center [435, 75] width 19 height 9
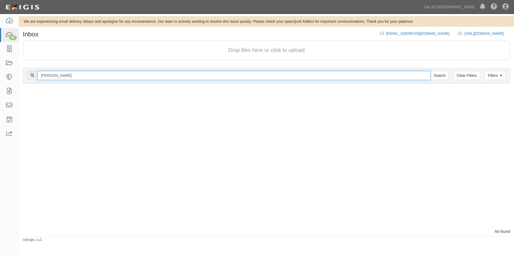
click at [93, 75] on input "[PERSON_NAME]" at bounding box center [234, 75] width 393 height 9
type input "s"
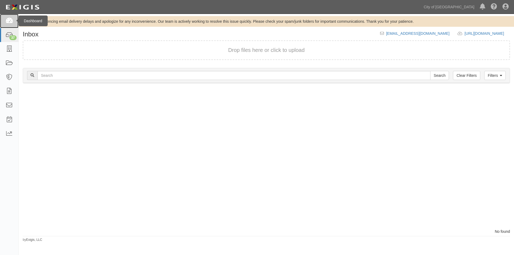
click at [12, 22] on icon at bounding box center [9, 21] width 8 height 6
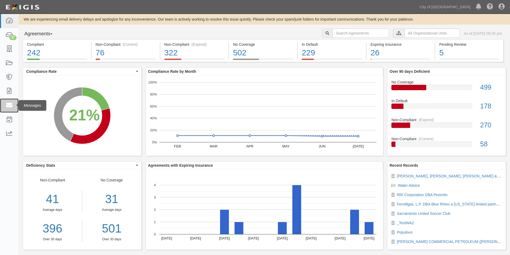
click at [14, 106] on link at bounding box center [9, 106] width 18 height 14
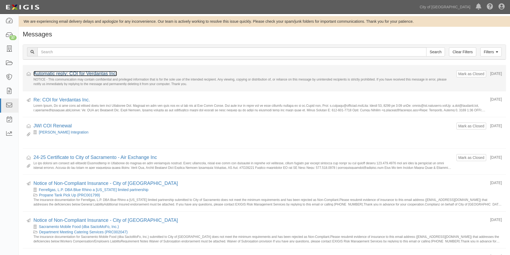
click at [79, 74] on link "Automatic reply: COI for Verdantas Inc." at bounding box center [75, 73] width 84 height 5
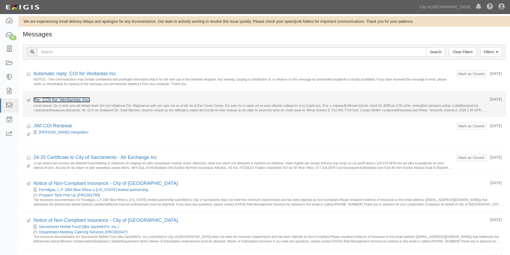
click at [68, 101] on link "Re: COI for Verdantas Inc." at bounding box center [61, 99] width 57 height 5
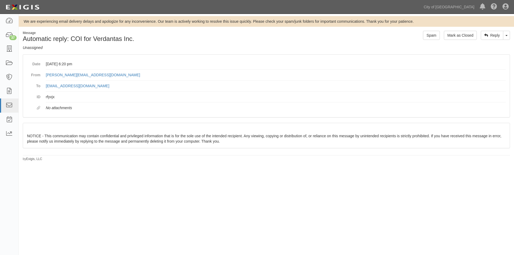
click at [77, 170] on div "We are experiencing email delivery delays and apologize for any inconvenience. …" at bounding box center [257, 131] width 514 height 230
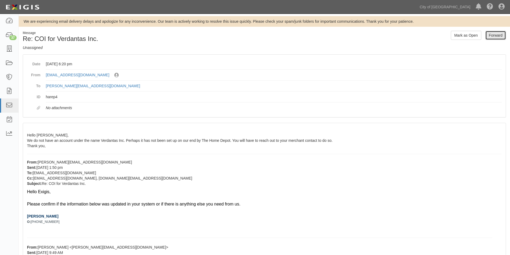
click at [492, 36] on link "Forward" at bounding box center [496, 35] width 21 height 9
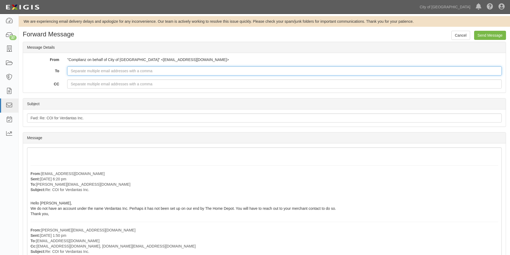
click at [83, 72] on input "To" at bounding box center [284, 70] width 435 height 9
paste input "[PERSON_NAME][EMAIL_ADDRESS][DOMAIN_NAME]"
type input "[PERSON_NAME][EMAIL_ADDRESS][DOMAIN_NAME]"
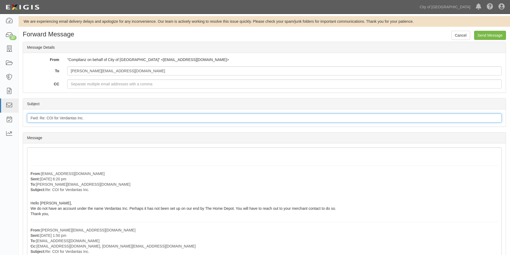
click at [89, 118] on input "Fwd: Re: COI for Verdantas Inc." at bounding box center [264, 118] width 475 height 9
type input "Fwd: Re: COI for Verdantas Inc. CORRECTION"
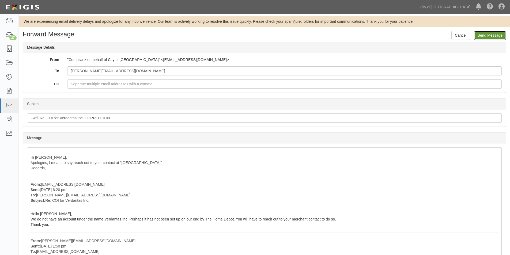
click at [485, 35] on input "Send Message" at bounding box center [490, 35] width 32 height 9
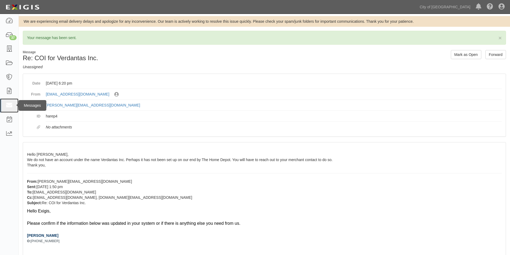
click at [12, 108] on icon at bounding box center [9, 106] width 8 height 6
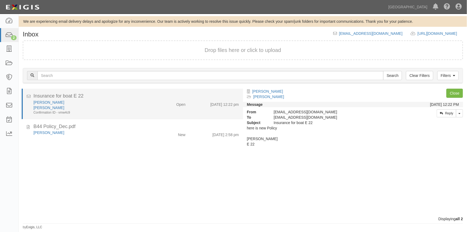
click at [110, 104] on div "[PERSON_NAME]" at bounding box center [91, 102] width 117 height 5
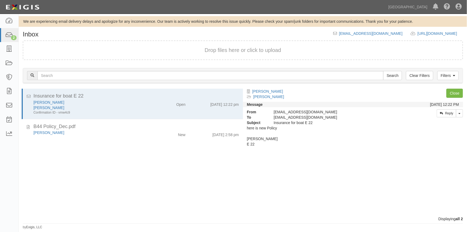
click at [43, 174] on div "Insurance for boat E 22 [PERSON_NAME] [PERSON_NAME] Confirmation ID - vmw4c9 Op…" at bounding box center [131, 153] width 224 height 128
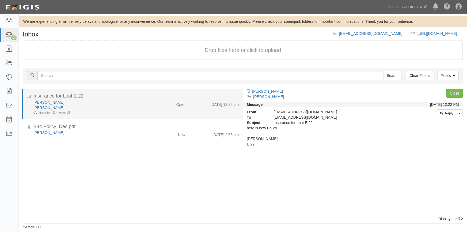
click at [68, 114] on div "Confirmation ID - vmw4c9" at bounding box center [91, 112] width 117 height 5
click at [52, 101] on link "[PERSON_NAME]" at bounding box center [48, 102] width 31 height 4
click at [96, 100] on div "[PERSON_NAME]" at bounding box center [91, 102] width 117 height 5
click at [103, 99] on div "Insurance for boat E 22" at bounding box center [136, 96] width 206 height 7
click at [53, 101] on link "[PERSON_NAME]" at bounding box center [48, 102] width 31 height 4
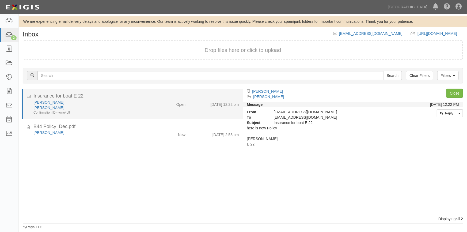
click at [96, 103] on div "[PERSON_NAME]" at bounding box center [91, 102] width 117 height 5
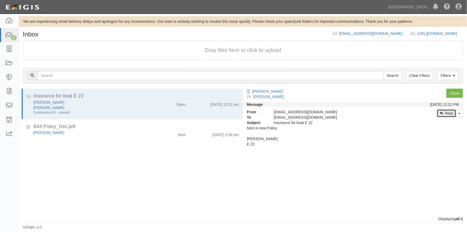
click at [444, 111] on link "Reply" at bounding box center [447, 113] width 20 height 8
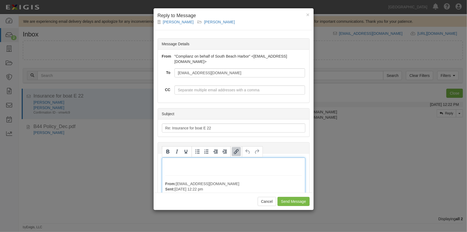
click at [181, 166] on div "From: baycat34@comcast.net Sent: August 15, 2025 at 12:22 pm To: agreement-fxce…" at bounding box center [234, 193] width 144 height 71
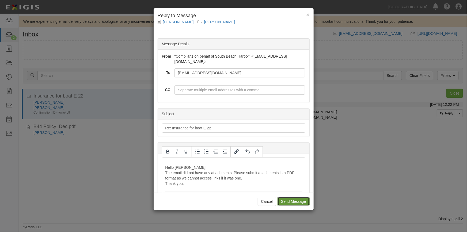
click at [291, 201] on input "Send Message" at bounding box center [294, 201] width 32 height 9
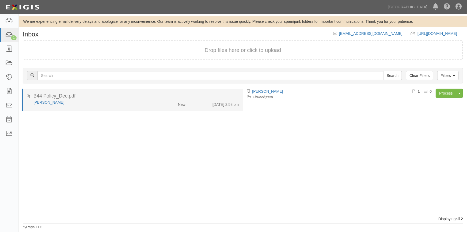
click at [103, 105] on div "Benjamin Brydon New 8/15/25 2:58 pm" at bounding box center [136, 104] width 214 height 8
click at [53, 101] on link "Benjamin Brydon" at bounding box center [48, 102] width 31 height 4
click at [27, 96] on icon at bounding box center [28, 96] width 3 height 6
click at [116, 98] on div "B44 Policy_Dec.pdf" at bounding box center [136, 96] width 206 height 7
click at [48, 102] on link "Benjamin Brydon" at bounding box center [48, 102] width 31 height 4
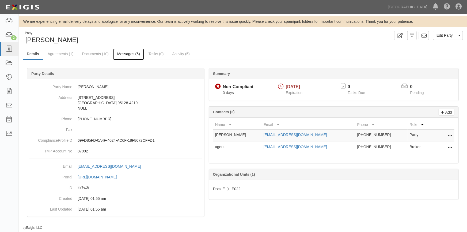
click at [127, 54] on link "Messages (6)" at bounding box center [128, 54] width 31 height 12
click at [95, 54] on link "Documents (10)" at bounding box center [95, 54] width 35 height 12
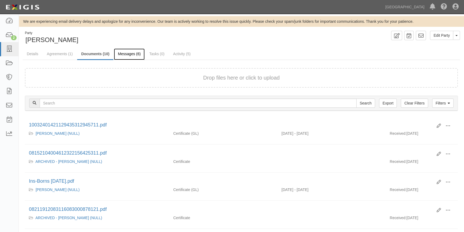
click at [123, 51] on link "Messages (6)" at bounding box center [129, 54] width 31 height 12
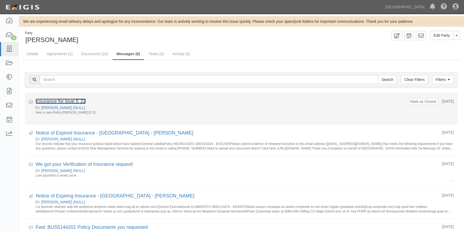
click at [72, 103] on link "Insurance for boat E 22" at bounding box center [61, 101] width 50 height 5
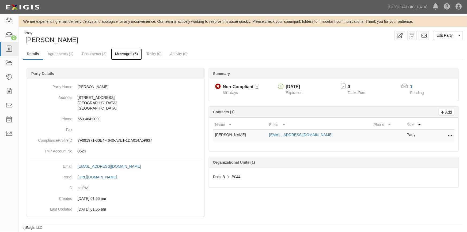
click at [120, 56] on link "Messages (6)" at bounding box center [126, 54] width 31 height 12
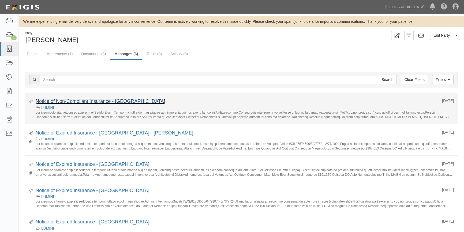
click at [80, 102] on link "Notice of Non-Compliant Insurance - South Beach Harbor" at bounding box center [101, 101] width 130 height 5
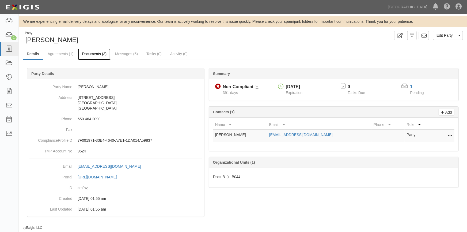
click at [93, 55] on link "Documents (3)" at bounding box center [94, 54] width 33 height 12
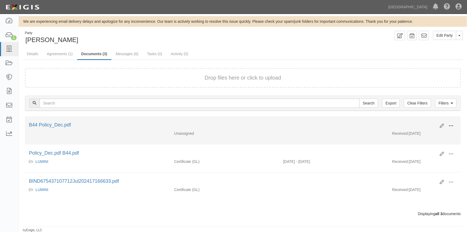
click at [455, 126] on button at bounding box center [451, 126] width 12 height 9
click at [417, 132] on link "View" at bounding box center [425, 134] width 42 height 10
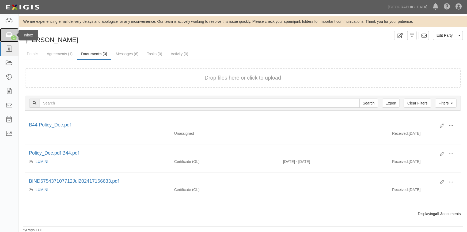
click at [11, 33] on icon at bounding box center [9, 35] width 8 height 6
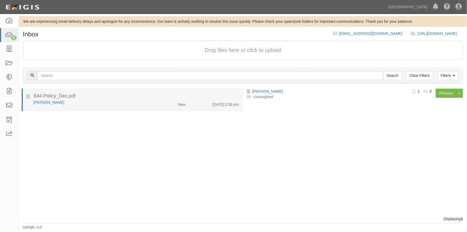
click at [109, 103] on div "[PERSON_NAME]" at bounding box center [91, 102] width 117 height 5
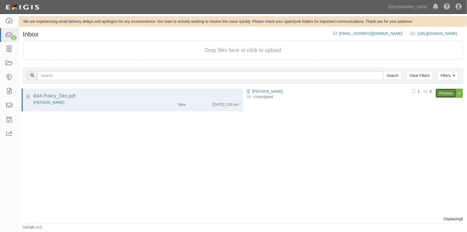
click at [441, 95] on link "Process" at bounding box center [446, 93] width 21 height 9
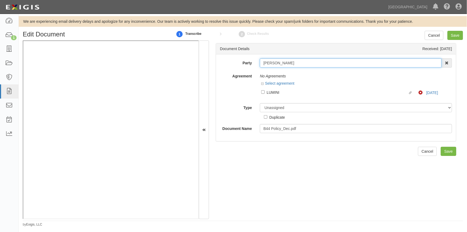
drag, startPoint x: 295, startPoint y: 63, endPoint x: 256, endPoint y: 63, distance: 39.1
click at [256, 63] on div "Benjamin Brydon AAA Hull Diving, Alon Altman Aaron Graham Aaron Gray Adam Brown…" at bounding box center [356, 62] width 200 height 9
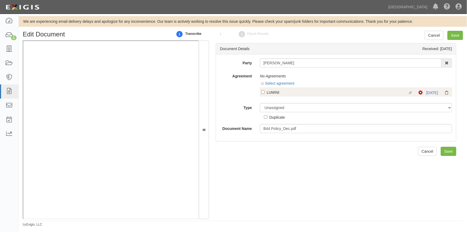
click at [265, 92] on label "Linked agreement LUMINI Linked agreement" at bounding box center [340, 92] width 158 height 7
click at [265, 92] on input "Linked agreement LUMINI Linked agreement" at bounding box center [262, 91] width 3 height 3
checkbox input "true"
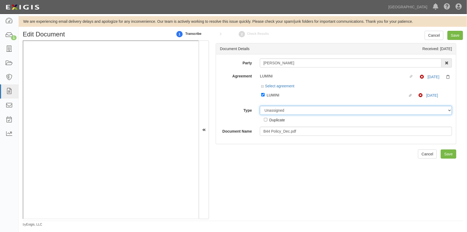
click at [272, 112] on select "Unassigned Binder Cancellation Notice Certificate Contract Endorsement Insuranc…" at bounding box center [356, 110] width 192 height 9
select select "OtherDetail"
click at [260, 106] on select "Unassigned Binder Cancellation Notice Certificate Contract Endorsement Insuranc…" at bounding box center [356, 110] width 192 height 9
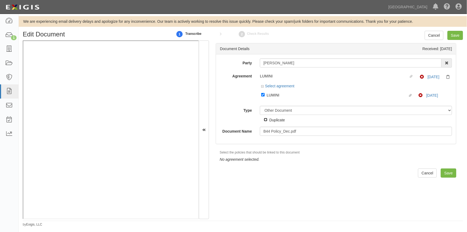
click at [266, 118] on input "Duplicate" at bounding box center [265, 119] width 3 height 3
checkbox input "true"
click at [457, 34] on input "Save" at bounding box center [456, 35] width 16 height 9
